Goal: Communication & Community: Answer question/provide support

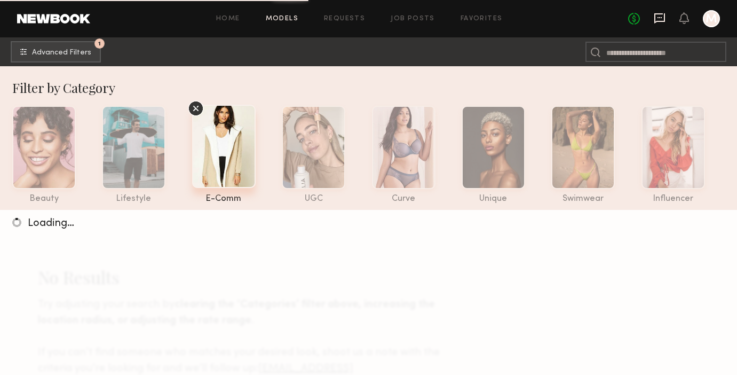
click at [663, 19] on icon at bounding box center [660, 18] width 12 height 12
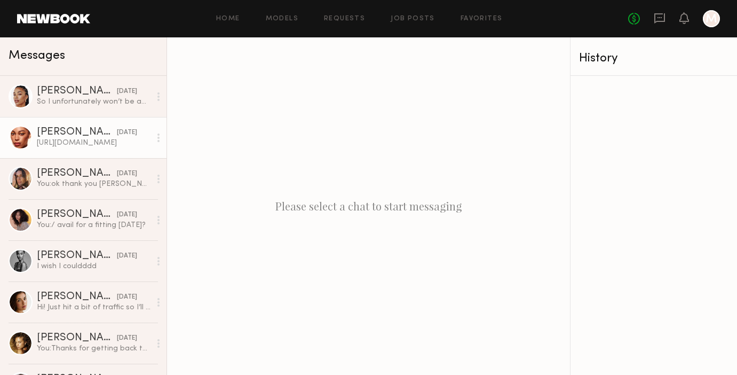
click at [94, 142] on div "[URL][DOMAIN_NAME]" at bounding box center [94, 143] width 114 height 10
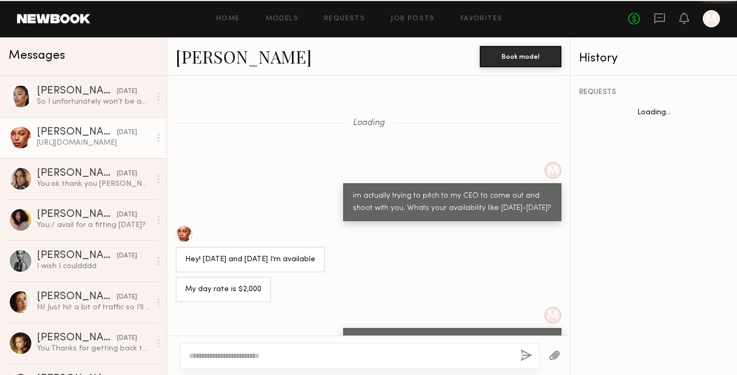
scroll to position [412, 0]
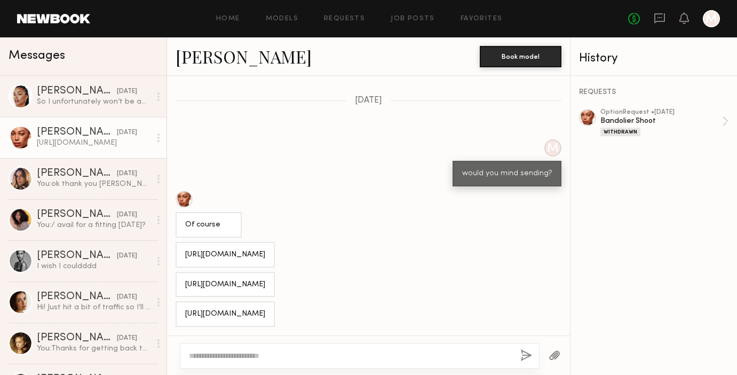
click at [250, 354] on textarea at bounding box center [350, 355] width 323 height 11
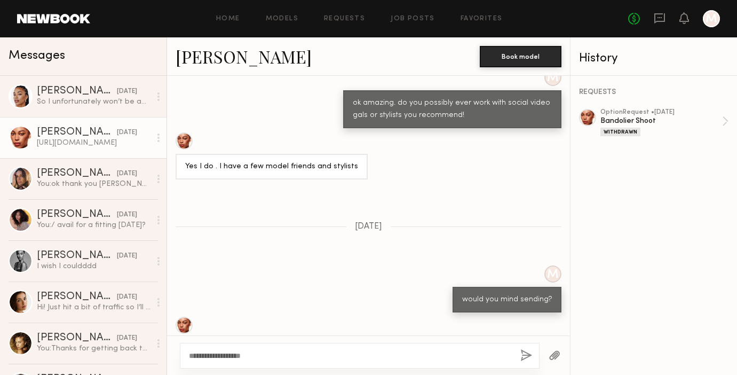
scroll to position [183, 0]
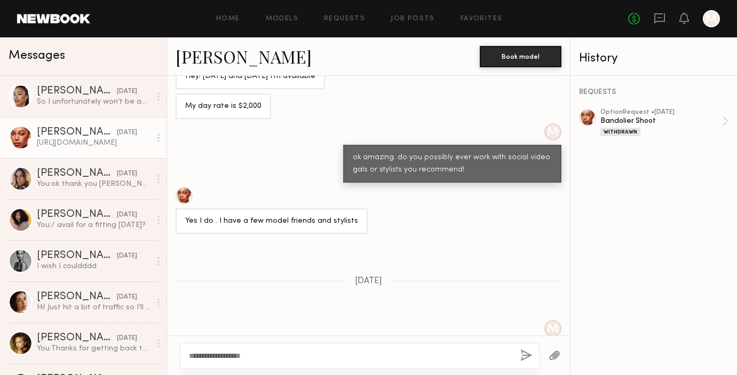
click at [321, 251] on div "Loading M im actually trying to pitch to my CEO to come out and shoot with you.…" at bounding box center [368, 205] width 403 height 259
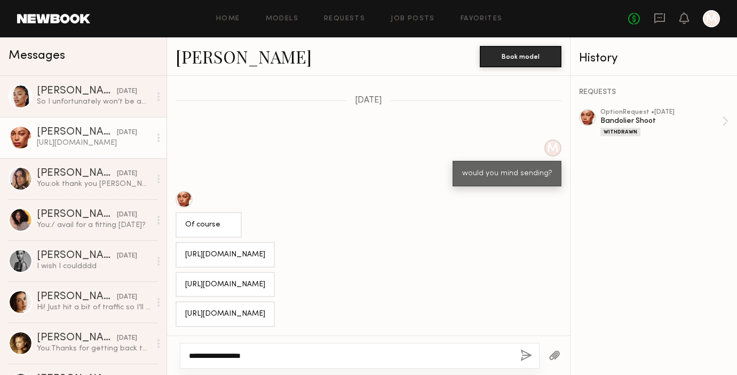
click at [280, 359] on textarea "**********" at bounding box center [350, 355] width 323 height 11
type textarea "**********"
click at [528, 350] on button "button" at bounding box center [526, 355] width 12 height 13
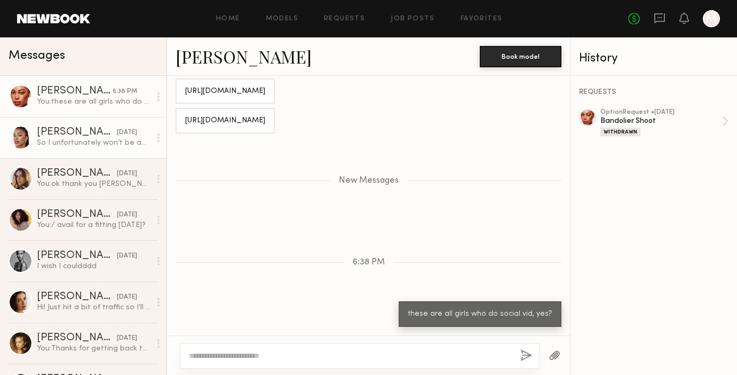
click at [99, 139] on div "So I unfortunately won’t be able to make the fitting but am available for the j…" at bounding box center [94, 143] width 114 height 10
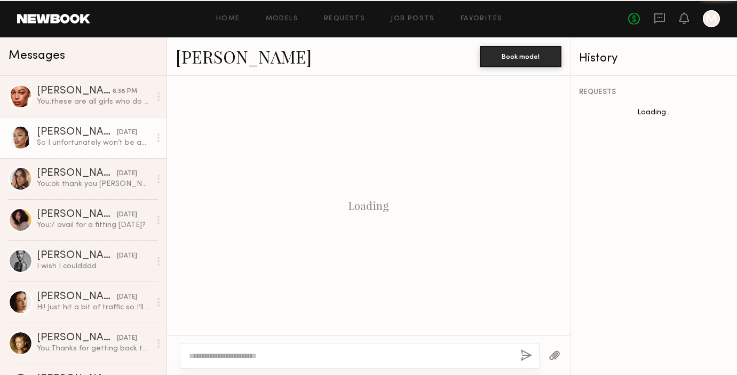
scroll to position [553, 0]
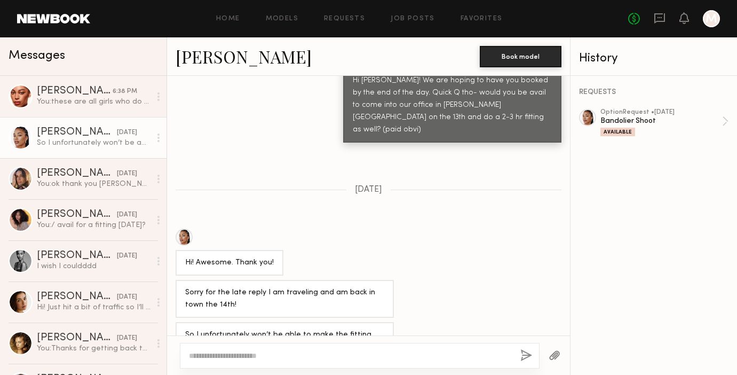
click at [238, 358] on textarea at bounding box center [350, 355] width 323 height 11
type textarea "**********"
click at [525, 357] on button "button" at bounding box center [526, 355] width 12 height 13
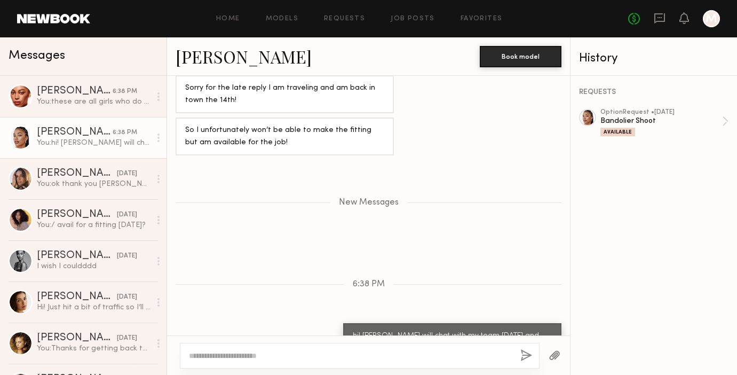
click at [117, 57] on div "Messages" at bounding box center [83, 54] width 149 height 16
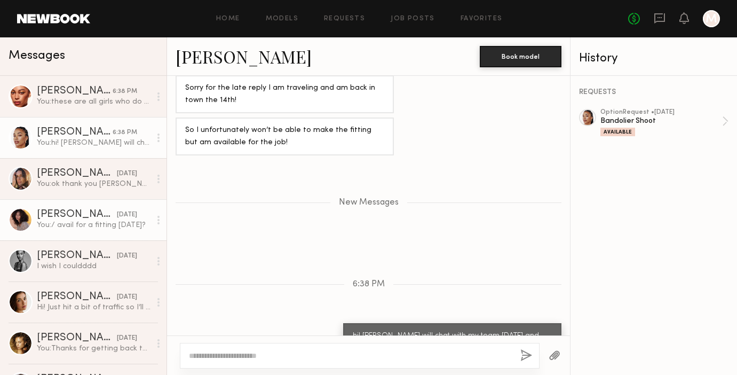
click at [103, 220] on div "You: / avail for a fitting [DATE]?" at bounding box center [94, 225] width 114 height 10
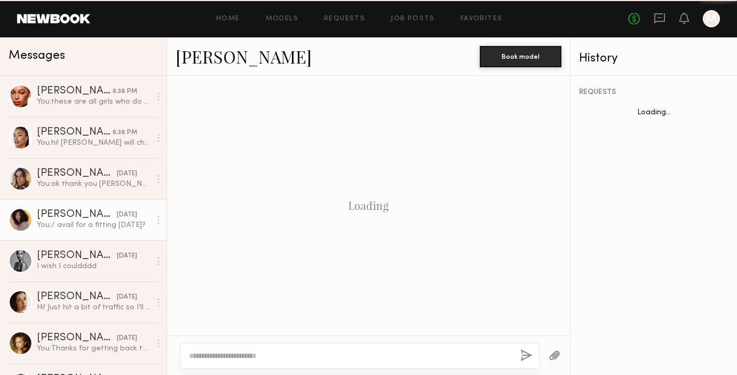
scroll to position [372, 0]
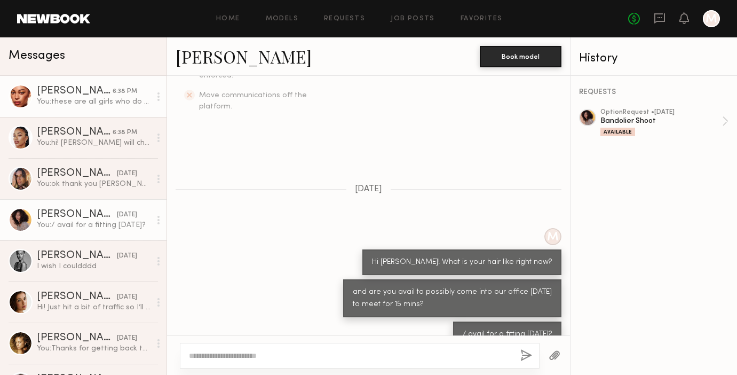
click at [105, 105] on div "You: these are all girls who do social vid, yes?" at bounding box center [94, 102] width 114 height 10
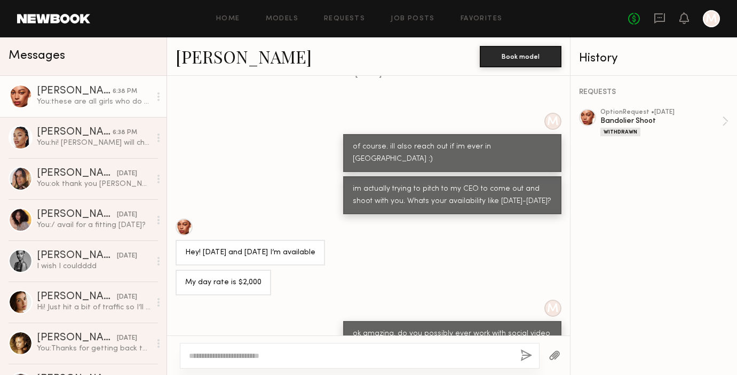
scroll to position [1486, 0]
